Goal: Task Accomplishment & Management: Manage account settings

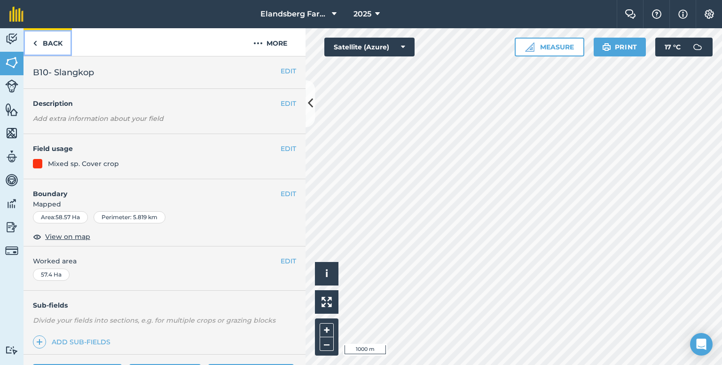
click at [45, 38] on link "Back" at bounding box center [48, 42] width 48 height 28
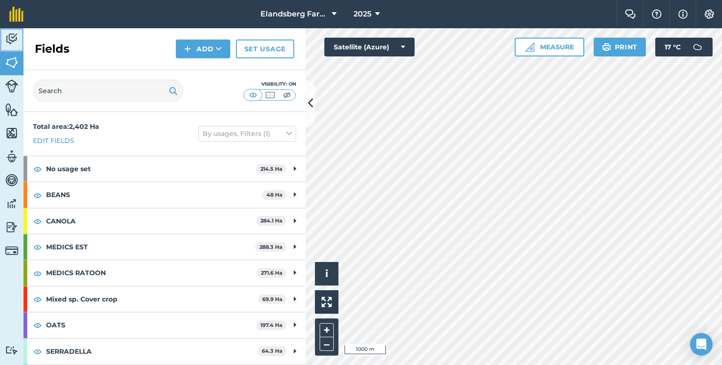
click at [3, 40] on link "Activity" at bounding box center [12, 40] width 24 height 24
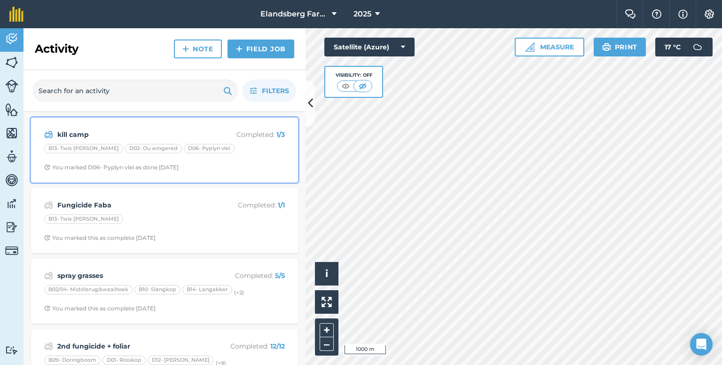
click at [258, 145] on div "B13- Twis [PERSON_NAME] D02- Ou wingered D06- [PERSON_NAME]" at bounding box center [164, 150] width 241 height 12
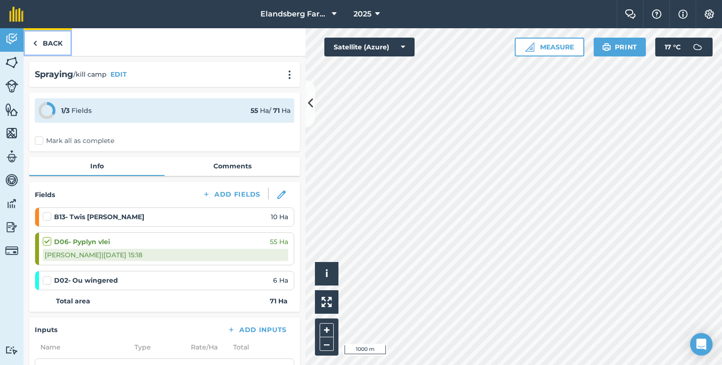
click at [40, 40] on link "Back" at bounding box center [48, 42] width 48 height 28
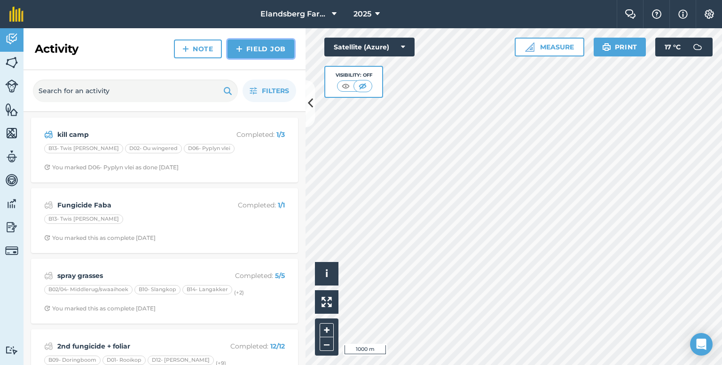
click at [239, 51] on img at bounding box center [239, 48] width 7 height 11
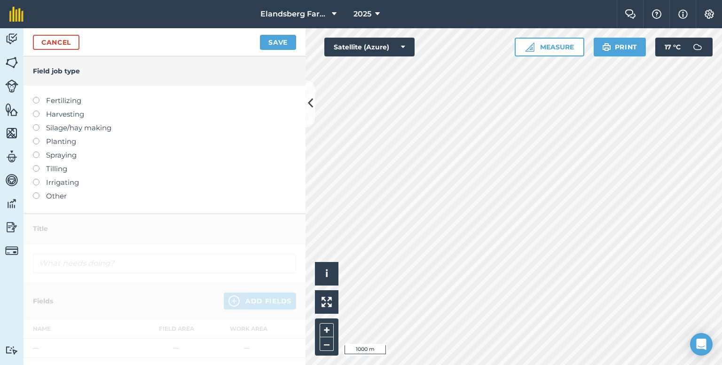
click at [38, 151] on label at bounding box center [39, 151] width 13 height 0
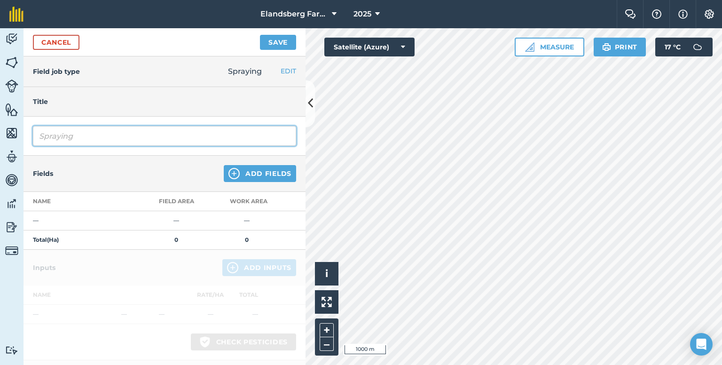
drag, startPoint x: 76, startPoint y: 133, endPoint x: 23, endPoint y: 138, distance: 53.4
click at [24, 139] on div "Spraying" at bounding box center [165, 136] width 282 height 39
type input "kill camps"
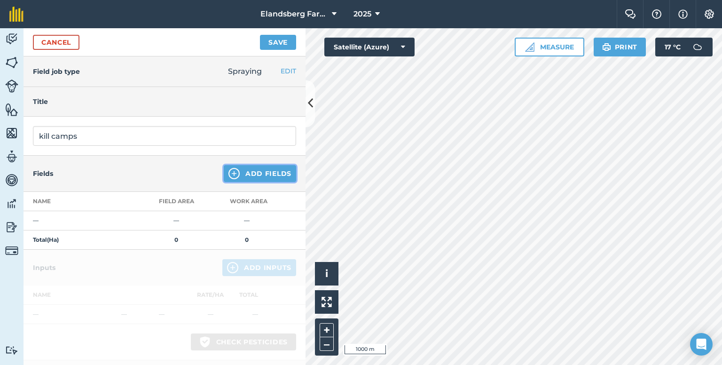
click at [239, 167] on button "Add Fields" at bounding box center [260, 173] width 72 height 17
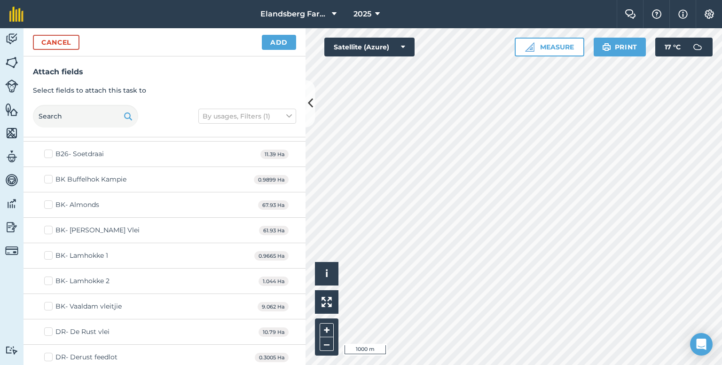
scroll to position [329, 0]
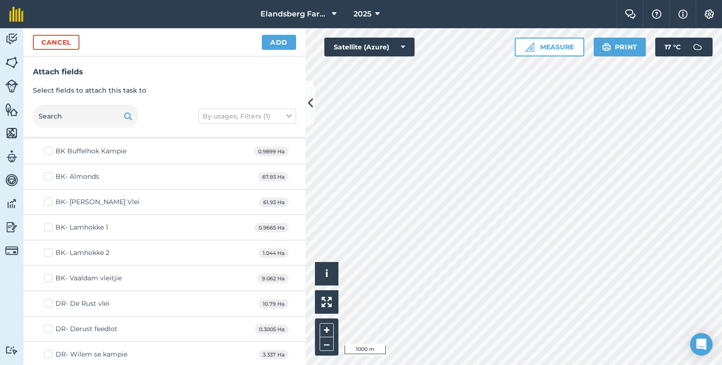
checkbox input "true"
click at [280, 39] on button "Add" at bounding box center [279, 42] width 34 height 15
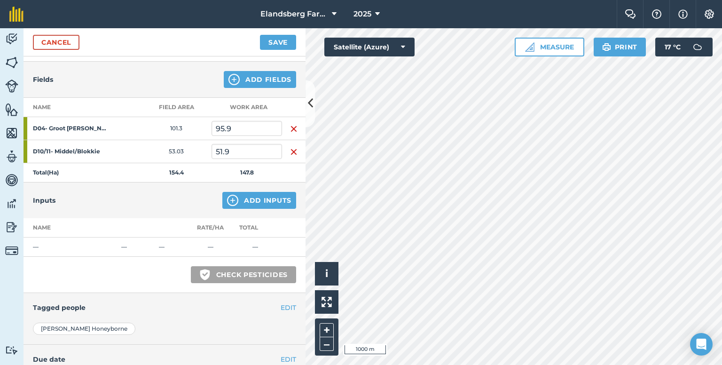
scroll to position [169, 0]
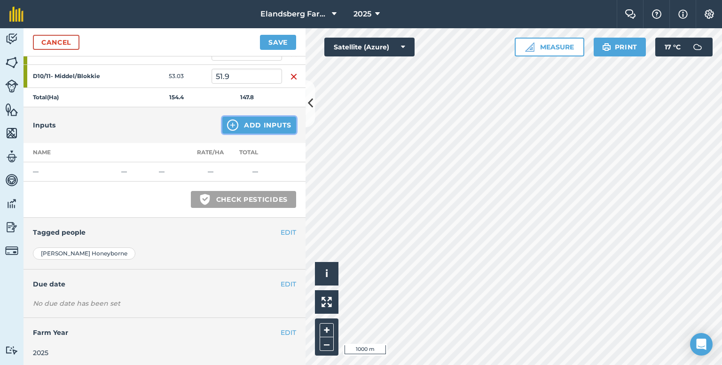
click at [230, 120] on img at bounding box center [232, 124] width 11 height 11
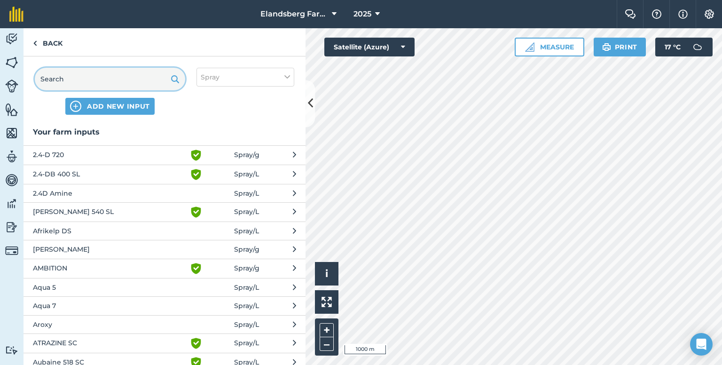
click at [122, 81] on input "text" at bounding box center [110, 79] width 150 height 23
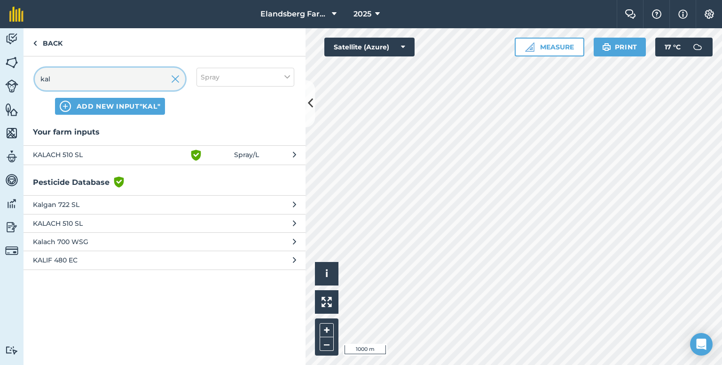
type input "kal"
click at [108, 154] on span "KALACH 510 SL" at bounding box center [110, 154] width 154 height 11
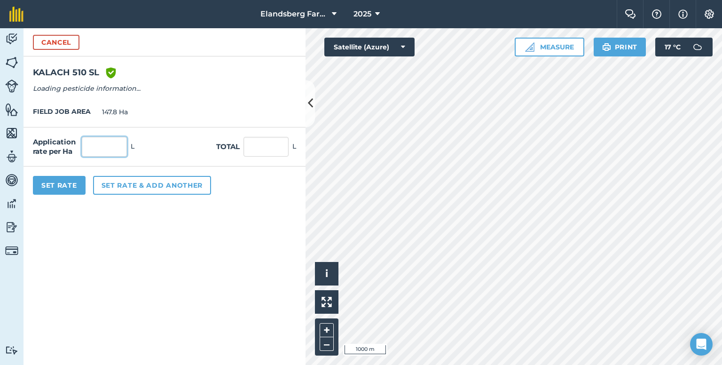
drag, startPoint x: 114, startPoint y: 144, endPoint x: 117, endPoint y: 139, distance: 5.9
click at [114, 143] on input "text" at bounding box center [104, 147] width 45 height 20
type input "3"
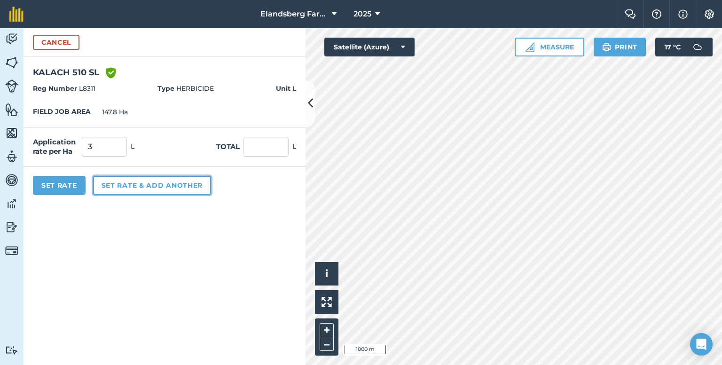
type input "443.4"
click at [116, 185] on button "Set rate & add another" at bounding box center [152, 185] width 118 height 19
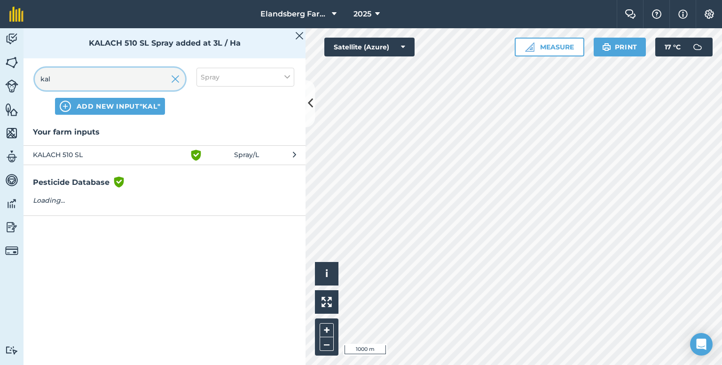
drag, startPoint x: 102, startPoint y: 87, endPoint x: 11, endPoint y: 86, distance: 90.7
click at [11, 86] on div "Activity Fields Livestock Features Maps Team Vehicles Data Reporting Billing Tu…" at bounding box center [361, 196] width 722 height 337
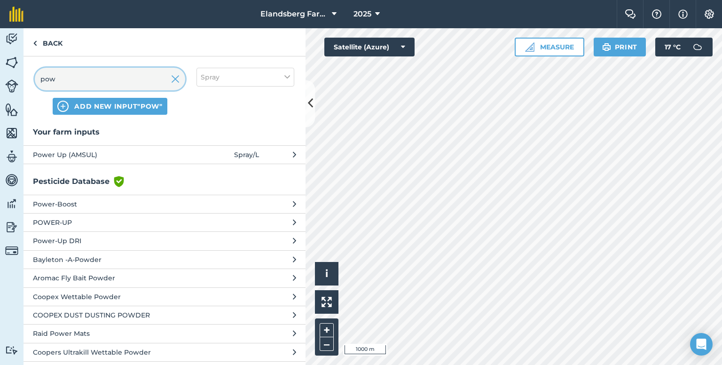
type input "pow"
click at [77, 152] on span "Power Up (AMSUL)" at bounding box center [110, 154] width 154 height 10
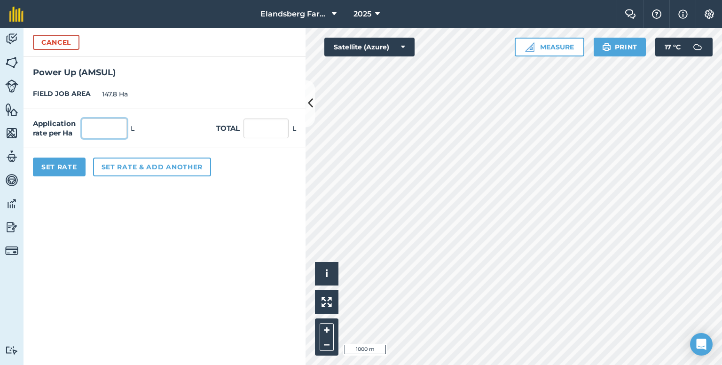
click at [106, 126] on input "text" at bounding box center [104, 128] width 45 height 20
type input "1.25"
type input "184.75"
click at [76, 167] on button "Set Rate" at bounding box center [59, 166] width 53 height 19
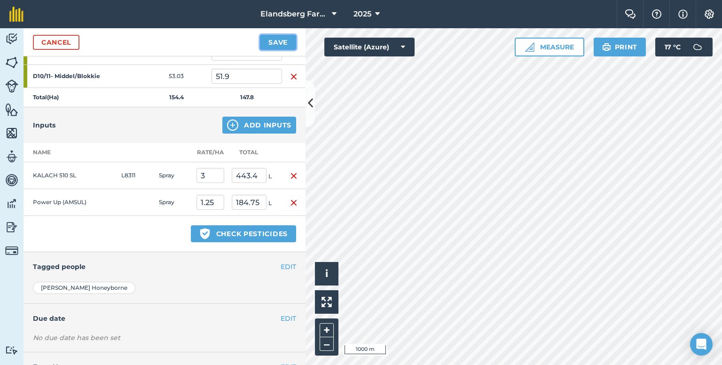
click at [291, 38] on button "Save" at bounding box center [278, 42] width 36 height 15
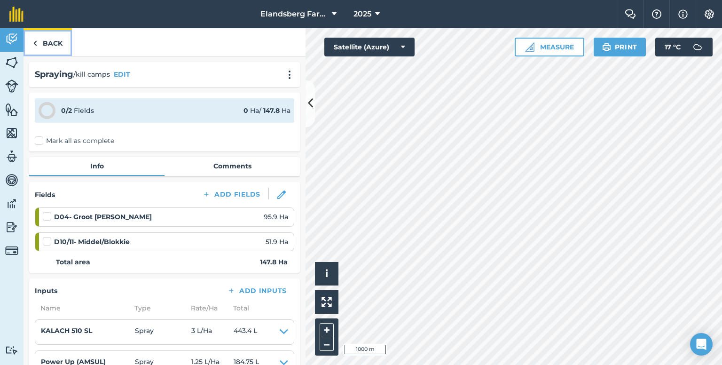
click at [58, 47] on link "Back" at bounding box center [48, 42] width 48 height 28
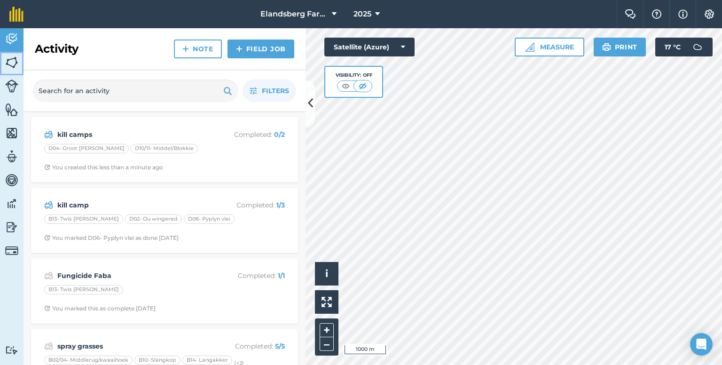
click at [16, 61] on img at bounding box center [11, 62] width 13 height 14
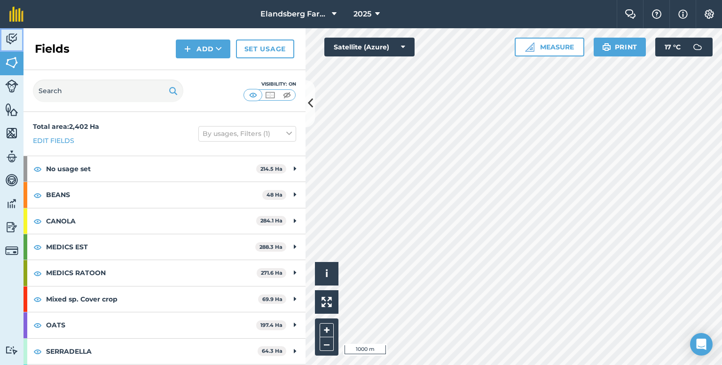
click at [14, 42] on img at bounding box center [11, 39] width 13 height 14
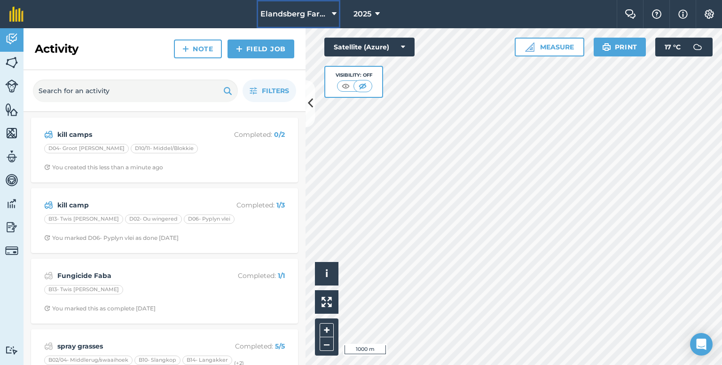
click at [320, 12] on span "Elandsberg Farms" at bounding box center [294, 13] width 68 height 11
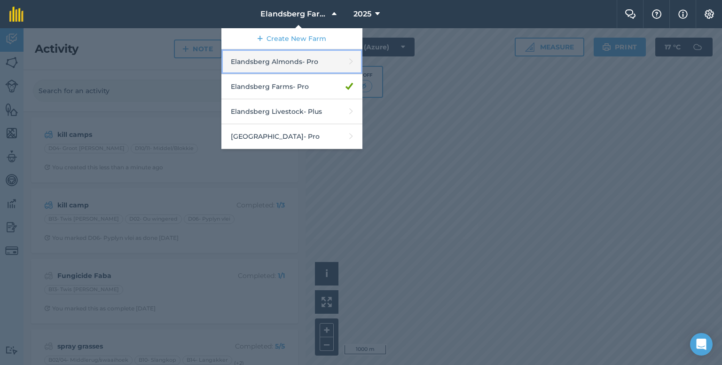
click at [294, 55] on link "Elandsberg Almonds - Pro" at bounding box center [291, 61] width 141 height 25
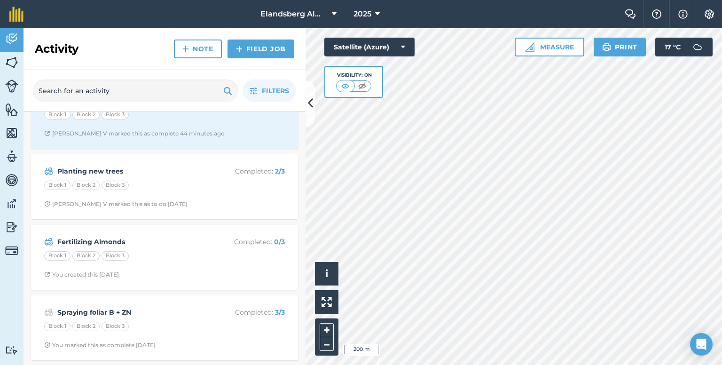
scroll to position [188, 0]
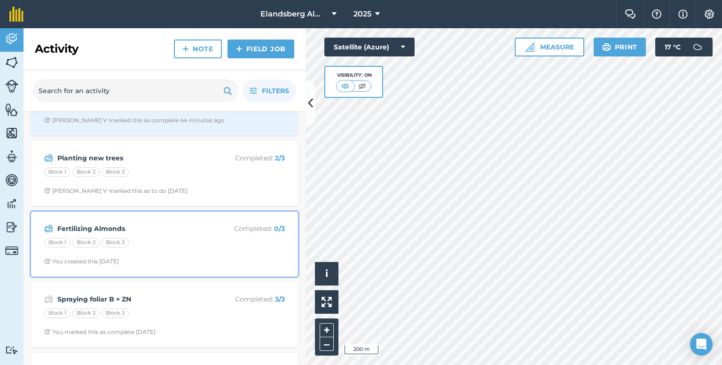
click at [173, 242] on div "Block 1 Block 2 Block 3" at bounding box center [164, 244] width 241 height 12
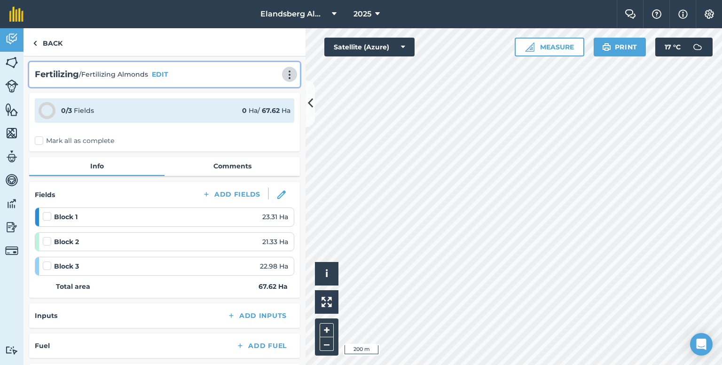
click at [285, 72] on img at bounding box center [289, 74] width 11 height 9
click at [271, 115] on link "Delete" at bounding box center [270, 117] width 60 height 19
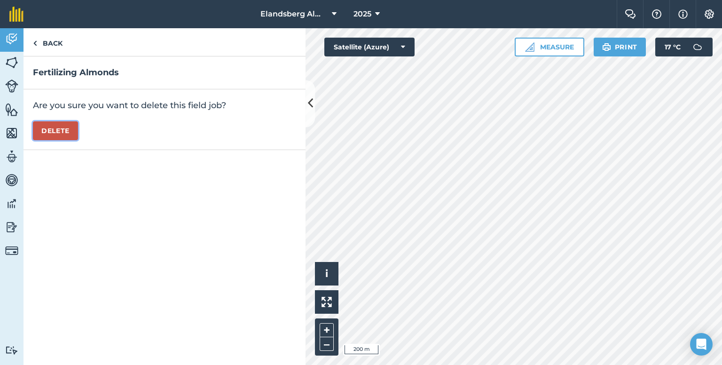
click at [66, 133] on button "Delete" at bounding box center [55, 130] width 45 height 19
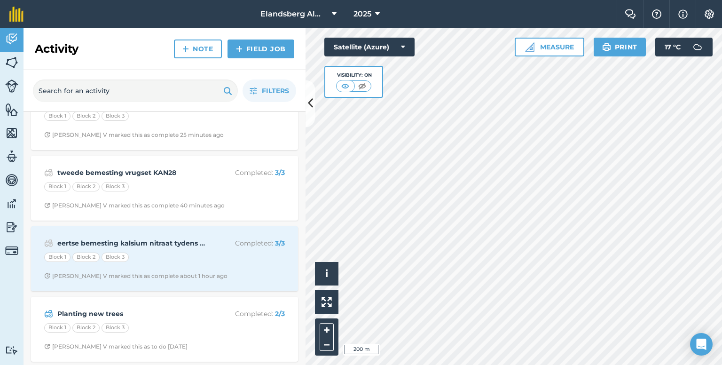
scroll to position [47, 0]
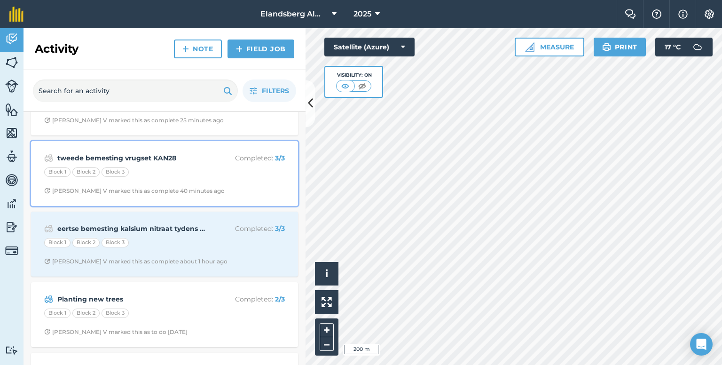
click at [192, 161] on strong "tweede bemesting vrugset KAN28" at bounding box center [131, 158] width 149 height 10
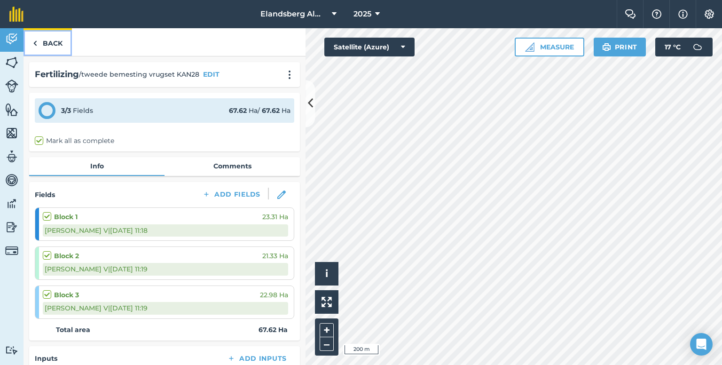
click at [50, 46] on link "Back" at bounding box center [48, 42] width 48 height 28
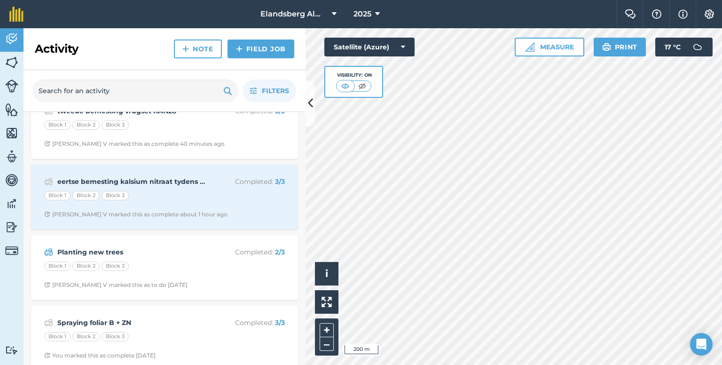
scroll to position [141, 0]
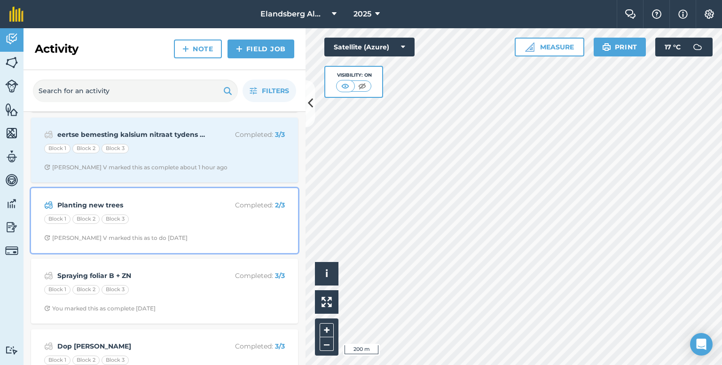
click at [172, 215] on div "Block 1 Block 2 Block 3" at bounding box center [164, 220] width 241 height 12
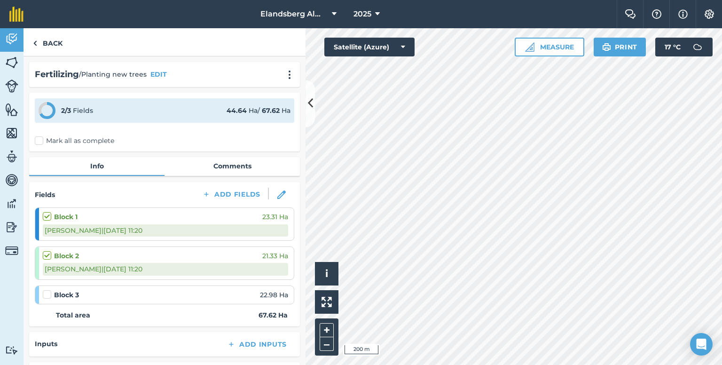
click at [45, 290] on label at bounding box center [48, 290] width 11 height 0
click at [45, 292] on input "checkbox" at bounding box center [46, 293] width 6 height 6
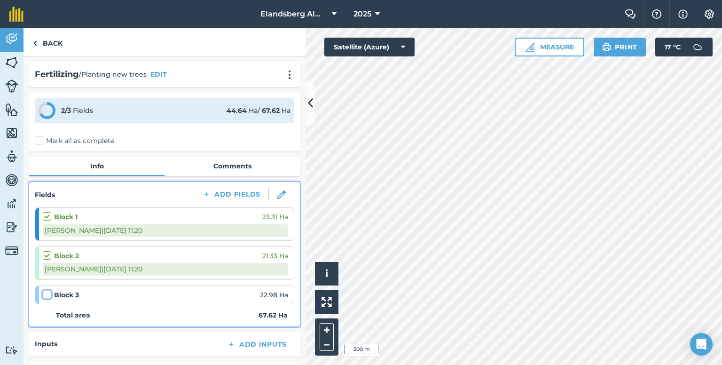
checkbox input "false"
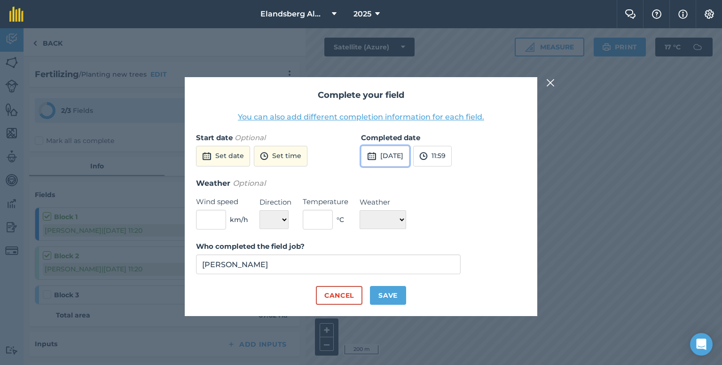
click at [408, 157] on button "[DATE]" at bounding box center [385, 156] width 48 height 21
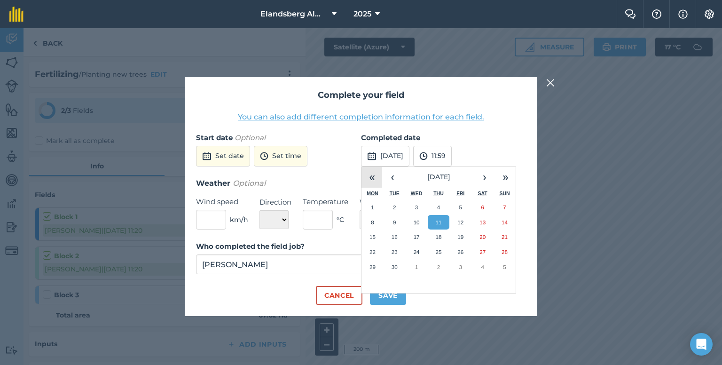
click at [376, 181] on button "«" at bounding box center [372, 177] width 21 height 21
click at [504, 178] on button "»" at bounding box center [505, 177] width 21 height 21
click at [484, 177] on button "›" at bounding box center [484, 177] width 21 height 21
click at [397, 173] on button "‹" at bounding box center [392, 177] width 21 height 21
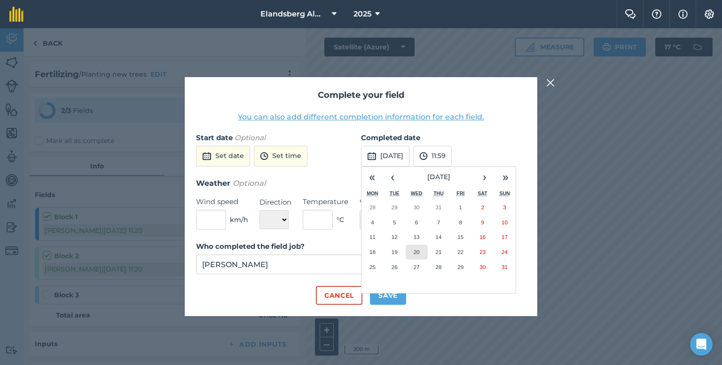
click at [408, 250] on button "20" at bounding box center [417, 251] width 22 height 15
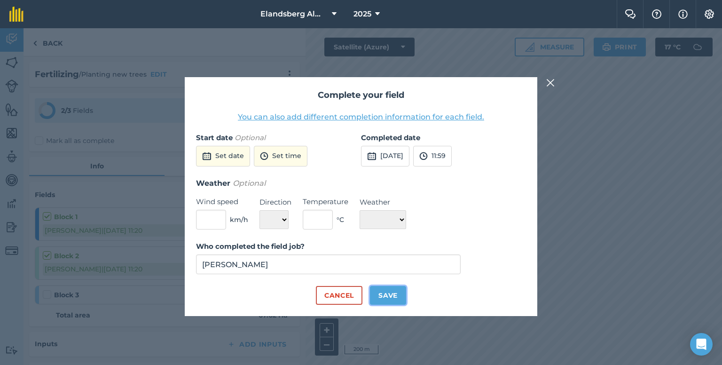
click at [384, 292] on button "Save" at bounding box center [388, 295] width 36 height 19
checkbox input "true"
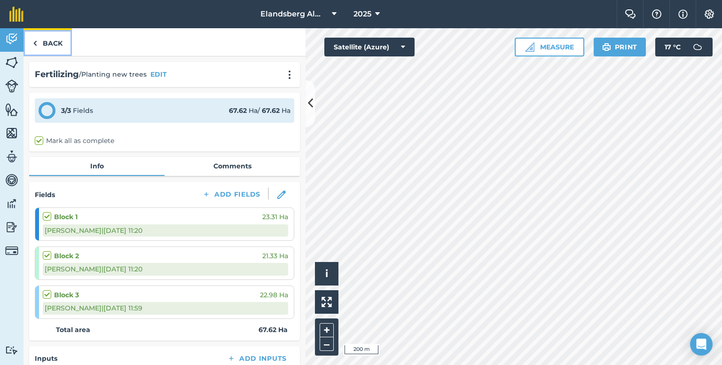
click at [43, 52] on link "Back" at bounding box center [48, 42] width 48 height 28
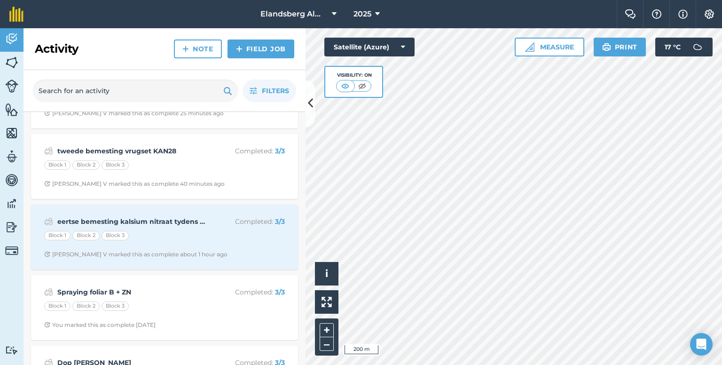
scroll to position [141, 0]
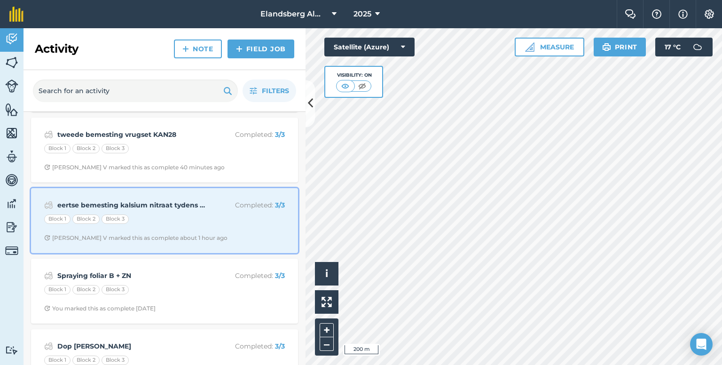
click at [194, 229] on div "eertse bemesting kalsium nitraat tydens [PERSON_NAME] Completed : 3 / 3 Block 1…" at bounding box center [165, 221] width 256 height 54
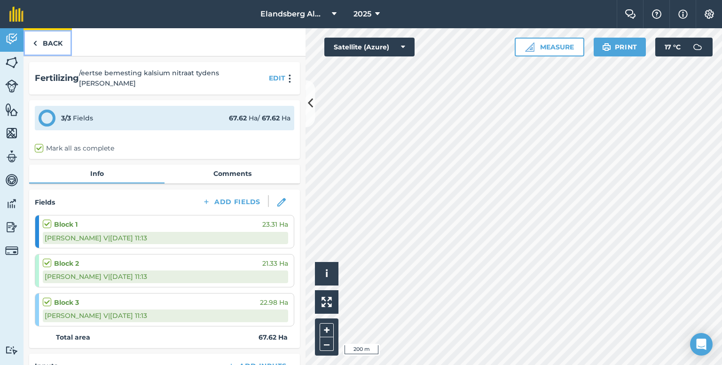
click at [59, 42] on link "Back" at bounding box center [48, 42] width 48 height 28
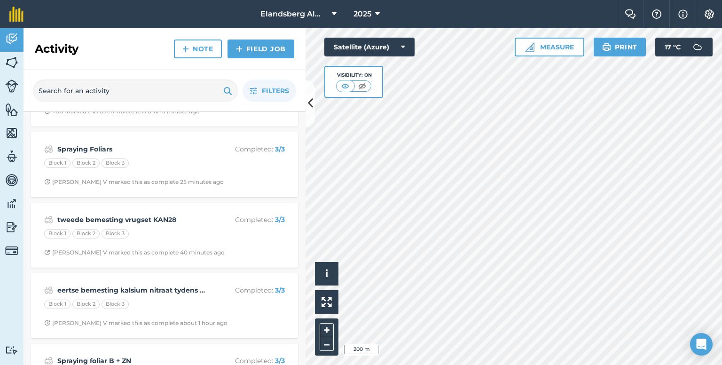
scroll to position [174, 0]
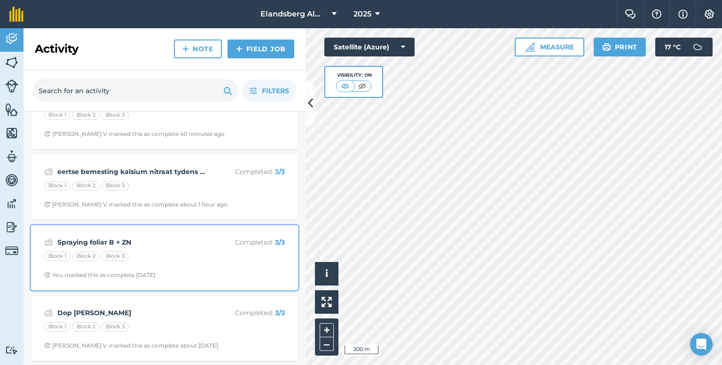
click at [184, 249] on div "Spraying foliar B + ZN Completed : 3 / 3 Block 1 Block 2 Block 3 You marked thi…" at bounding box center [165, 258] width 256 height 54
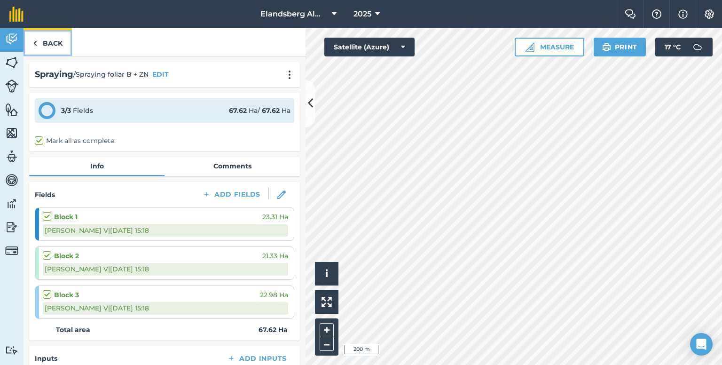
click at [54, 42] on link "Back" at bounding box center [48, 42] width 48 height 28
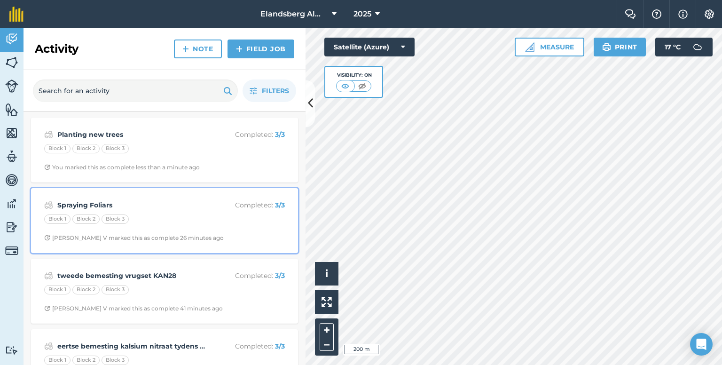
click at [156, 210] on div "Spraying Foliars Completed : 3 / 3" at bounding box center [164, 204] width 241 height 11
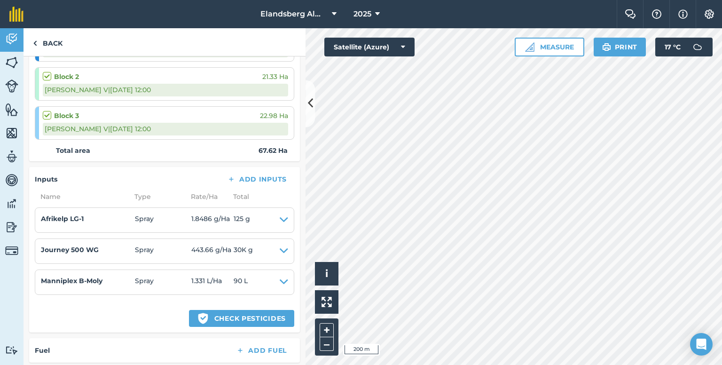
scroll to position [188, 0]
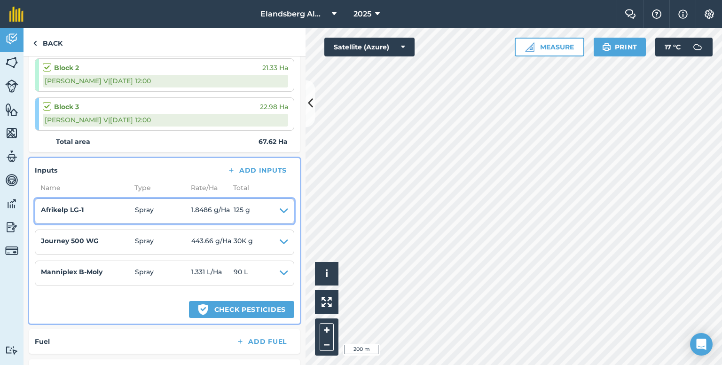
click at [123, 210] on h4 "Afrikelp LG-1" at bounding box center [88, 209] width 94 height 10
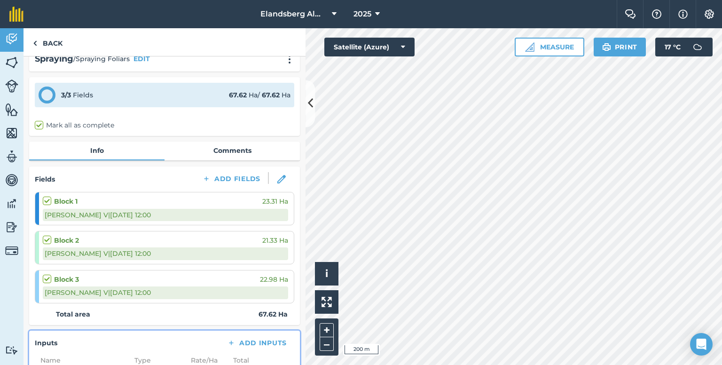
scroll to position [0, 0]
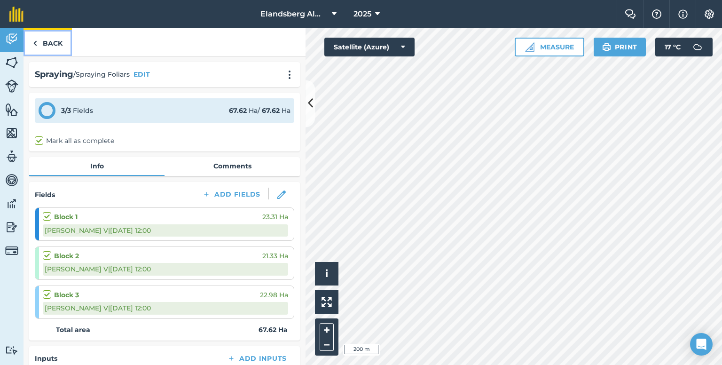
click at [61, 40] on link "Back" at bounding box center [48, 42] width 48 height 28
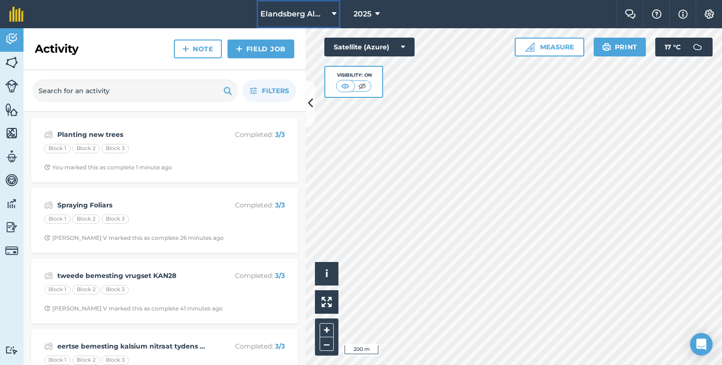
click at [292, 18] on span "Elandsberg Almonds" at bounding box center [294, 13] width 68 height 11
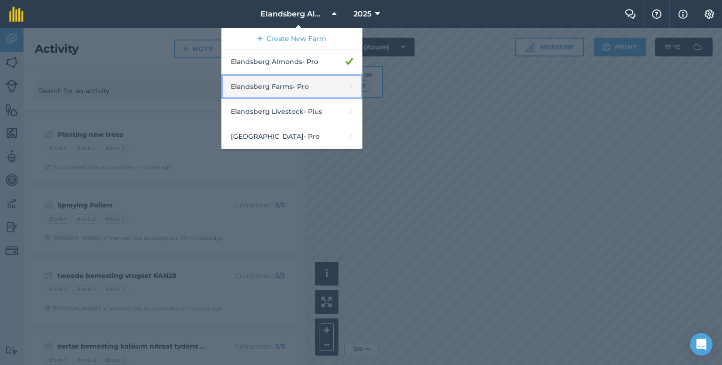
click at [296, 83] on link "Elandsberg Farms - Pro" at bounding box center [291, 86] width 141 height 25
